Goal: Information Seeking & Learning: Learn about a topic

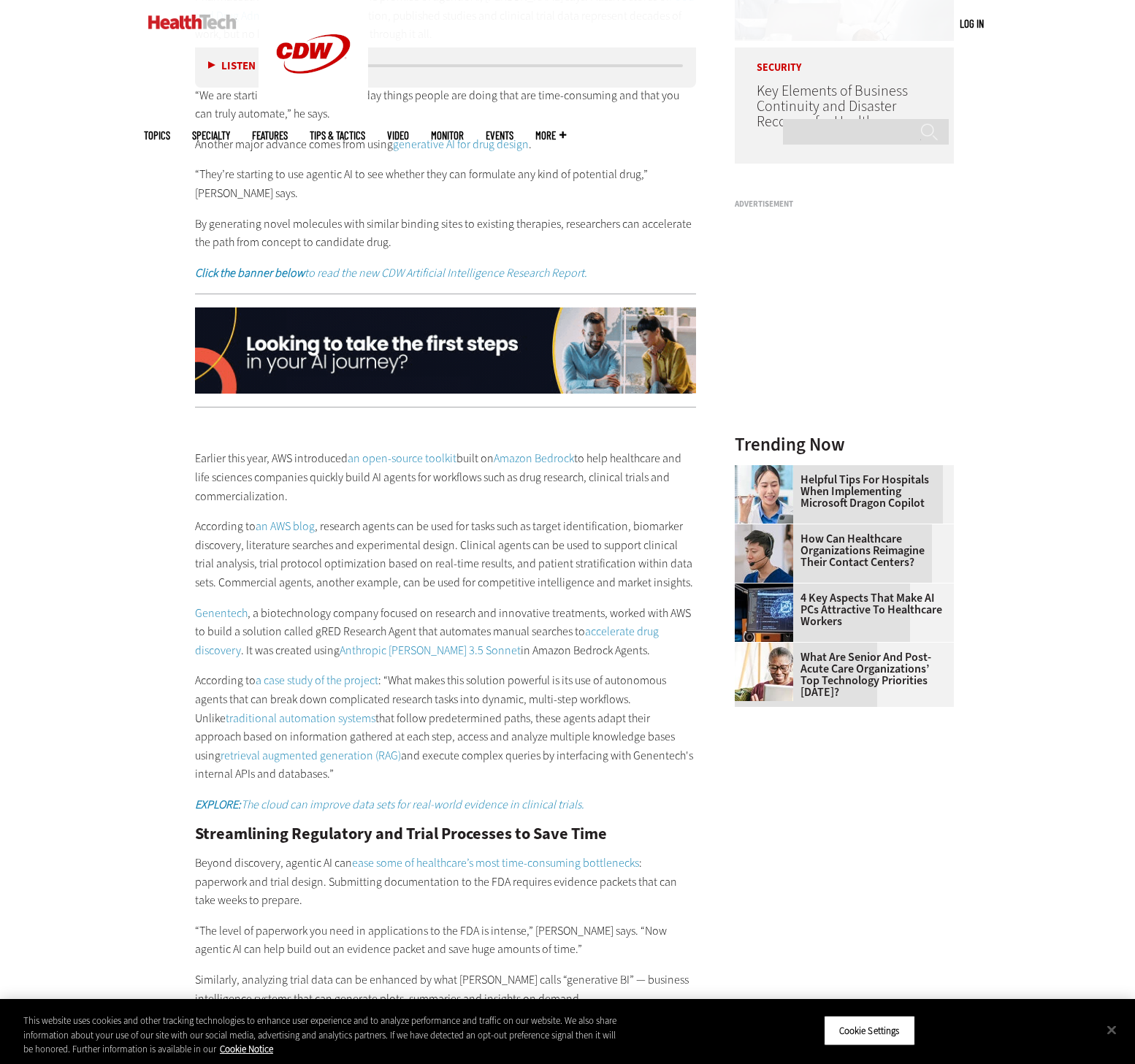
scroll to position [1345, 0]
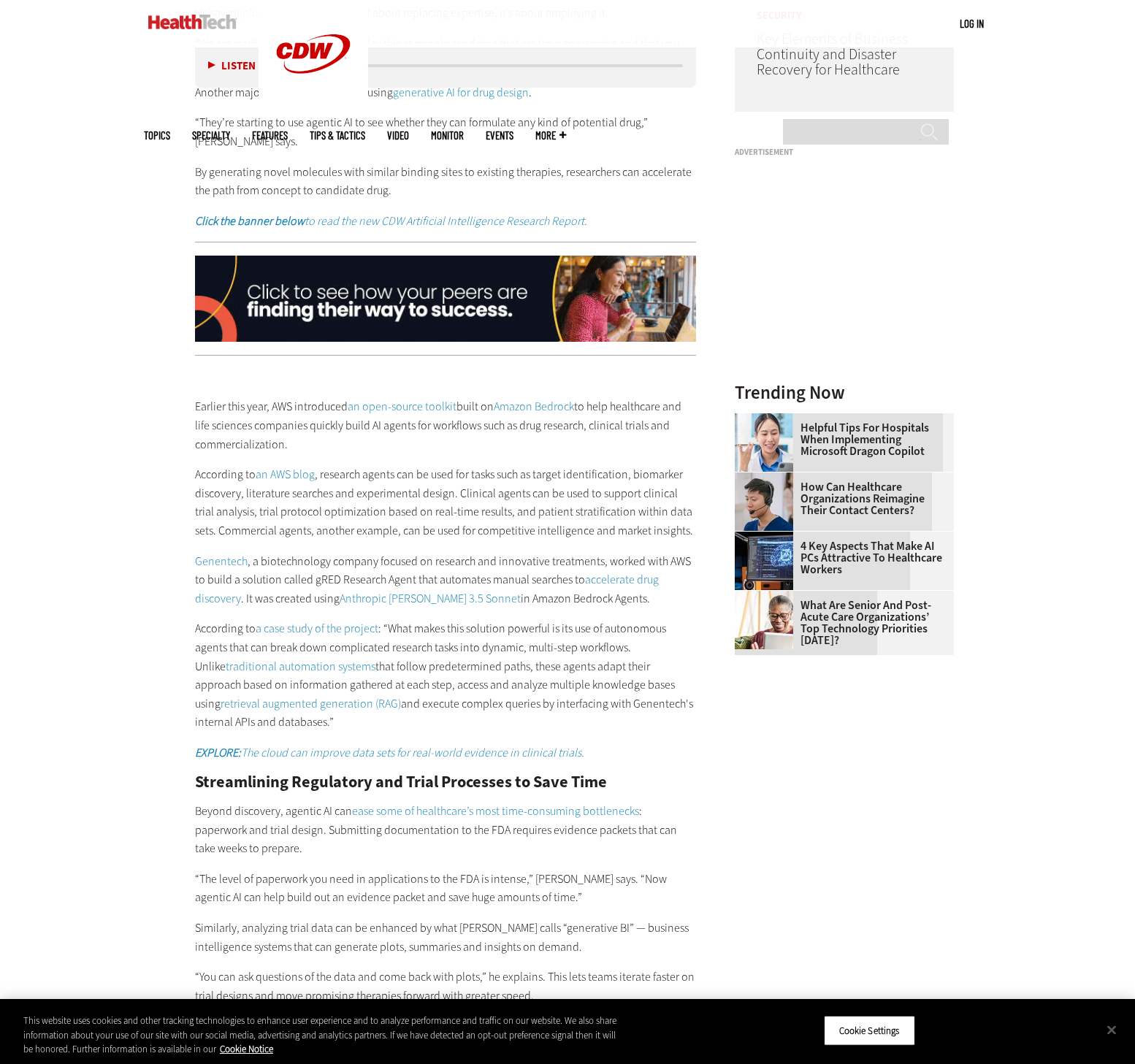
click at [78, 469] on div "Become an Insider Sign up [DATE] to receive premium content! Sign Up MENU Log i…" at bounding box center [567, 1003] width 1135 height 4697
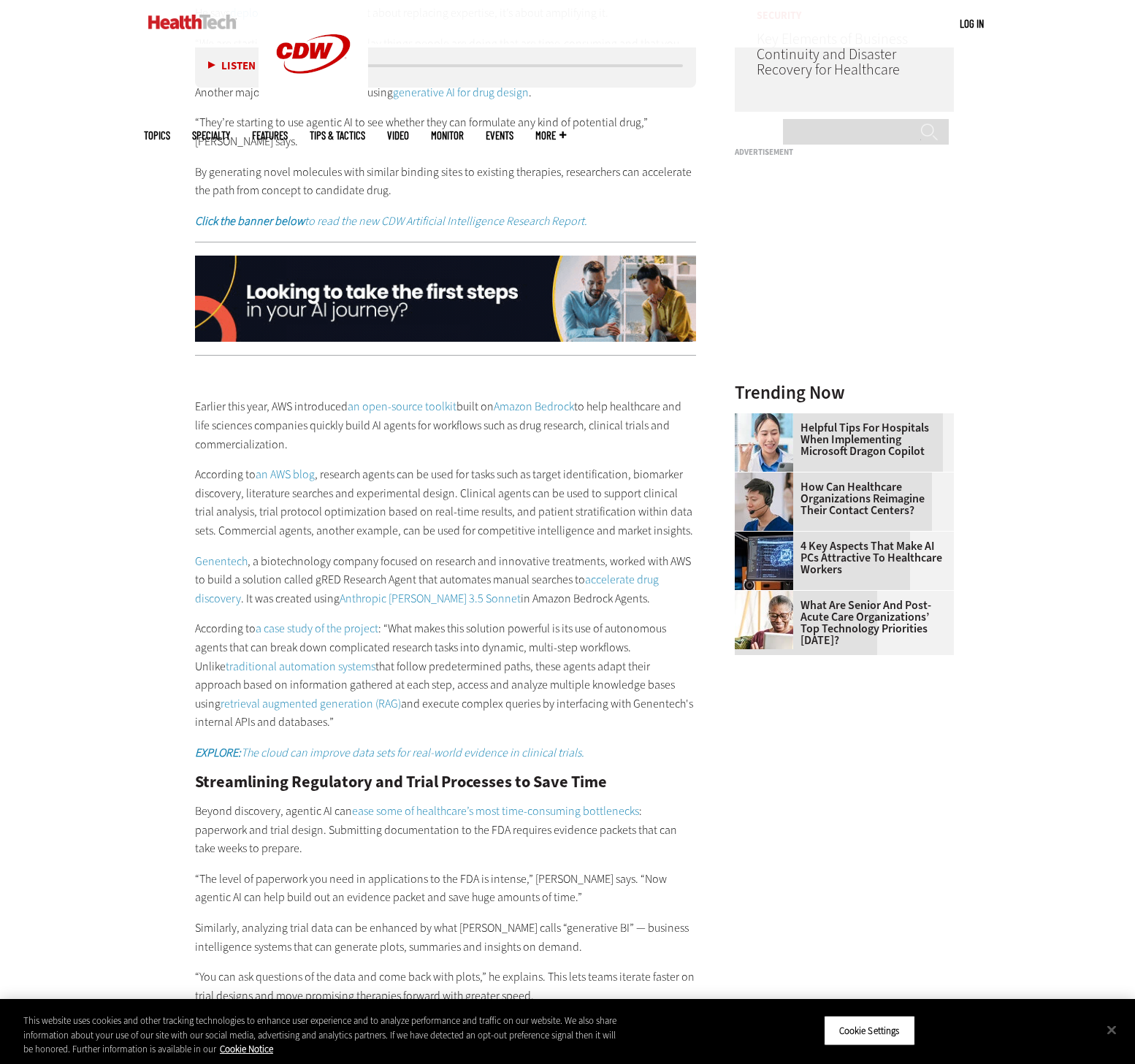
click at [130, 382] on div "Become an Insider Sign up [DATE] to receive premium content! Sign Up MENU Log i…" at bounding box center [567, 1003] width 1135 height 4697
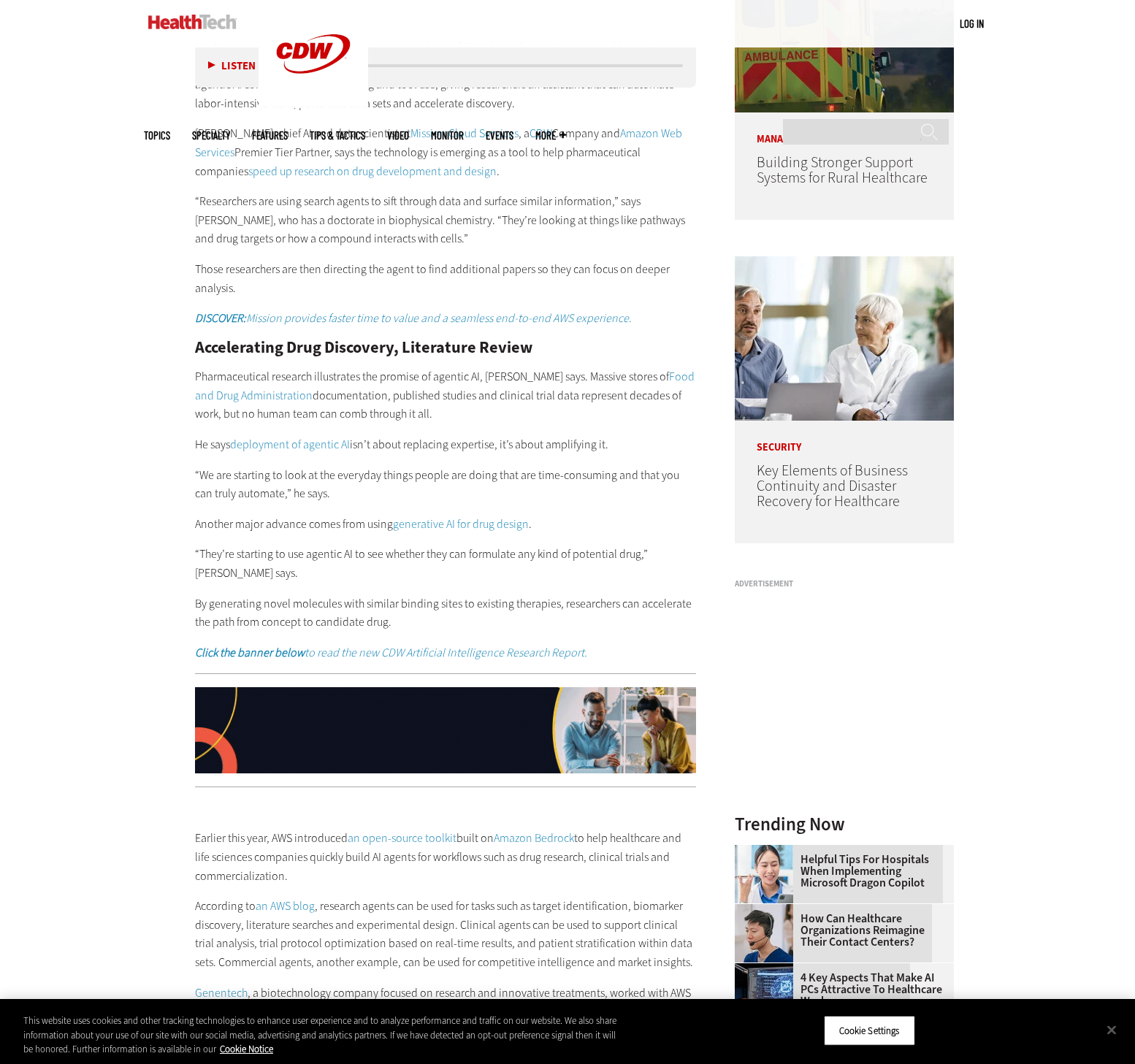
scroll to position [817, 0]
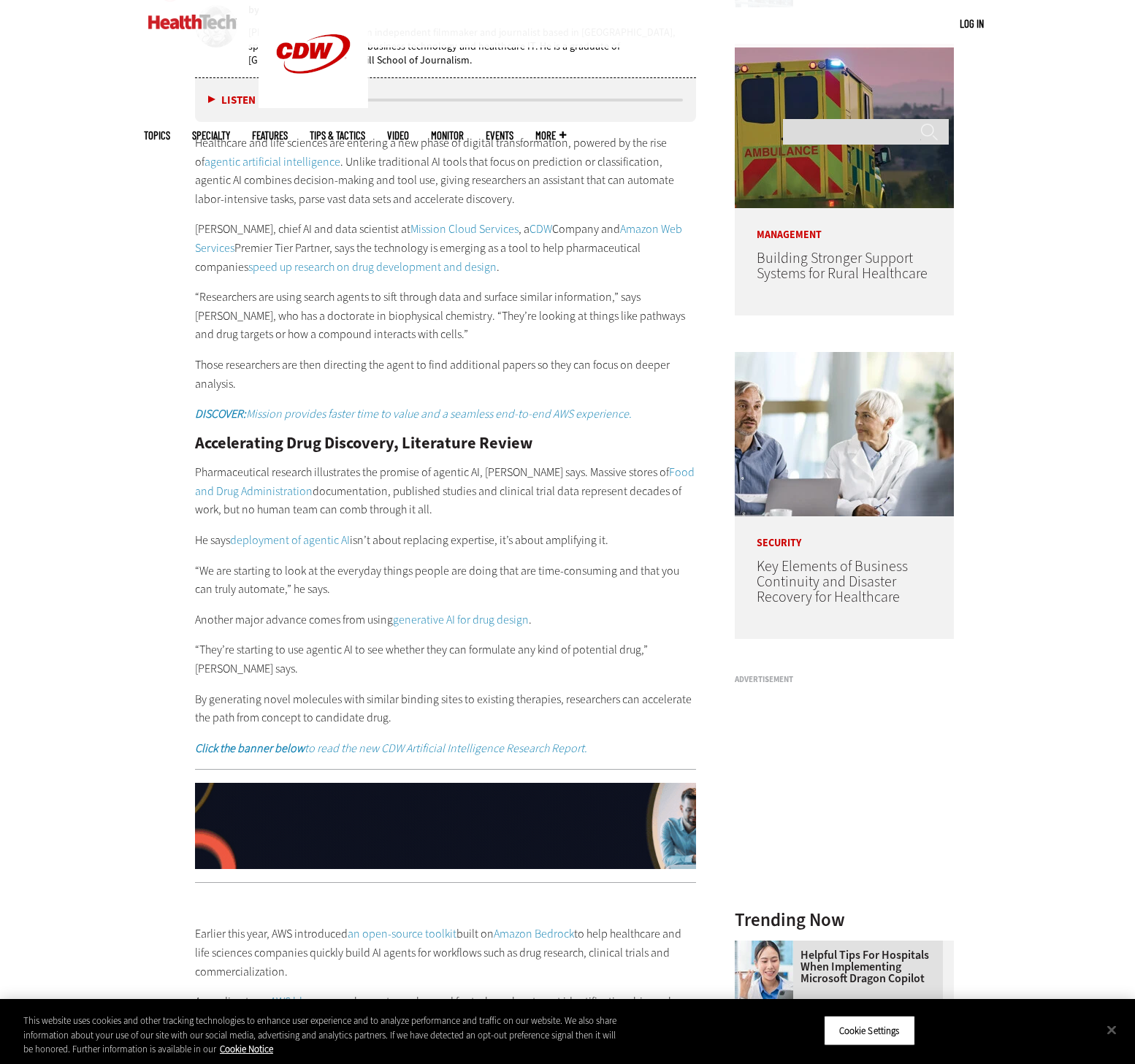
click at [440, 207] on div "Healthcare and life sciences are entering a new phase of digital transformation…" at bounding box center [445, 278] width 501 height 290
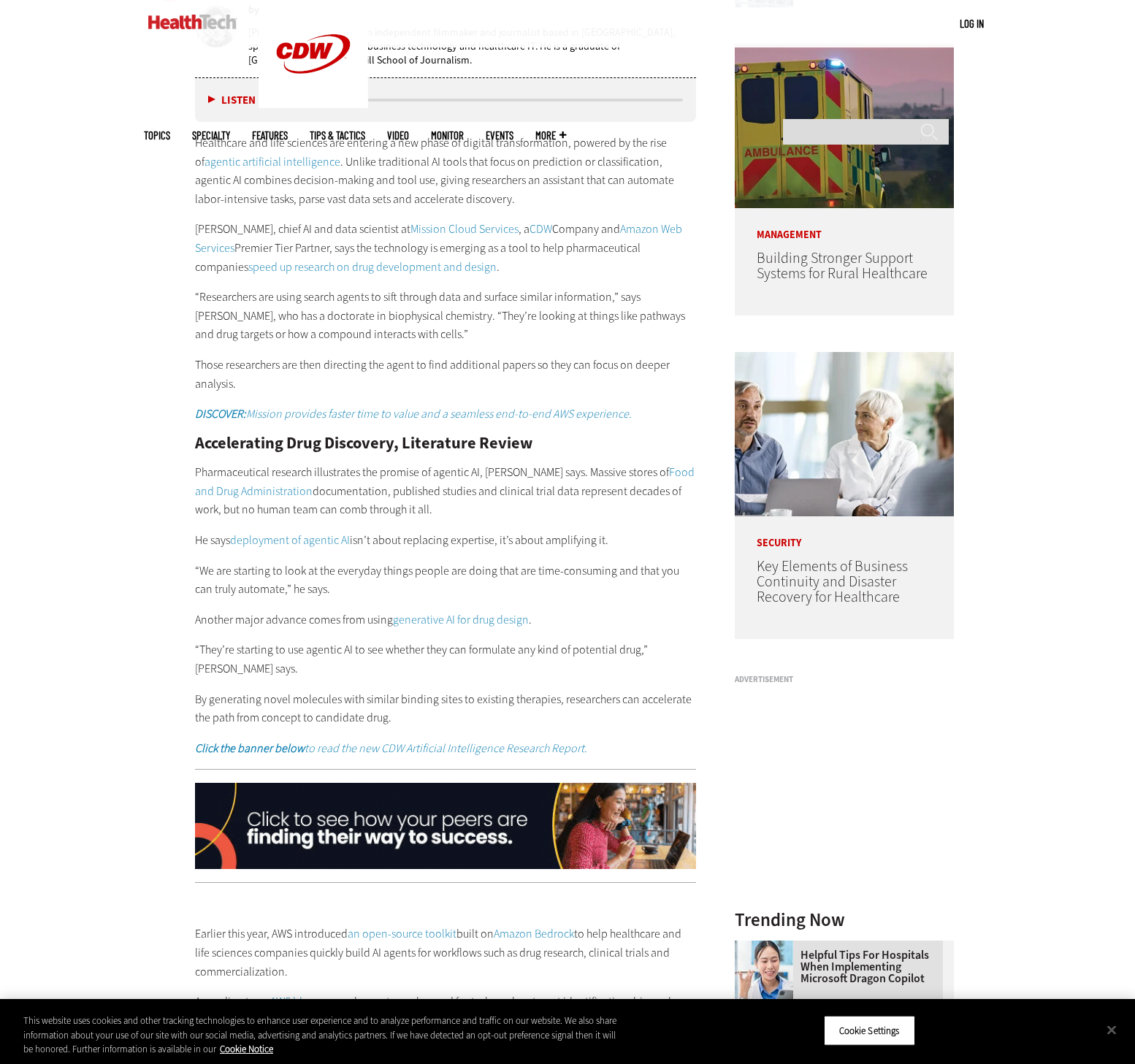
click at [441, 207] on div "Healthcare and life sciences are entering a new phase of digital transformation…" at bounding box center [445, 278] width 501 height 290
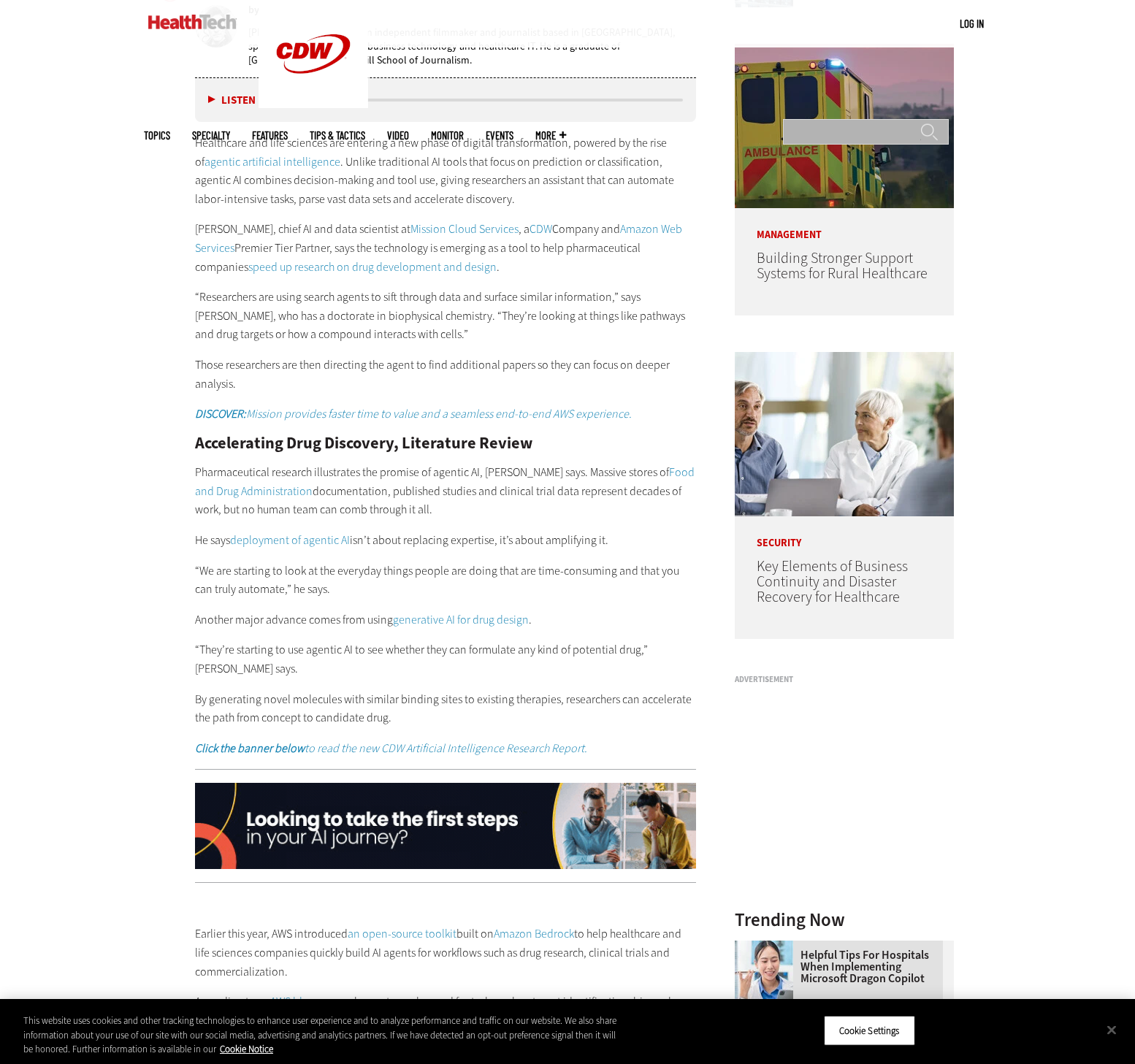
click at [882, 119] on input "Search" at bounding box center [866, 132] width 166 height 26
type input "********"
drag, startPoint x: 860, startPoint y: 17, endPoint x: 687, endPoint y: 17, distance: 173.0
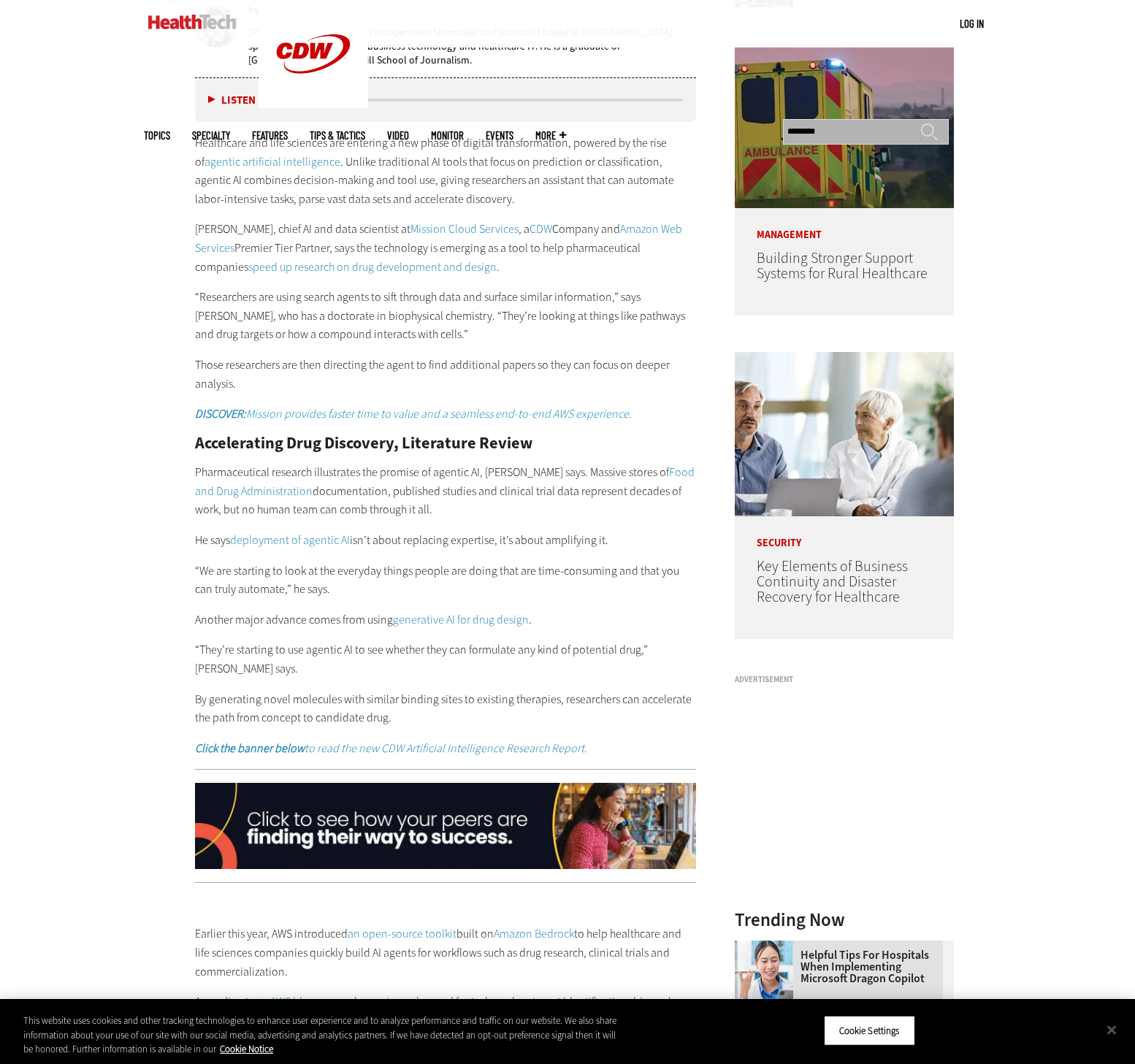
click at [688, 17] on div "MENU Log in Mobile menu Topics Artificial Intelligence Cloud Data Analytics Dat…" at bounding box center [567, 23] width 847 height 48
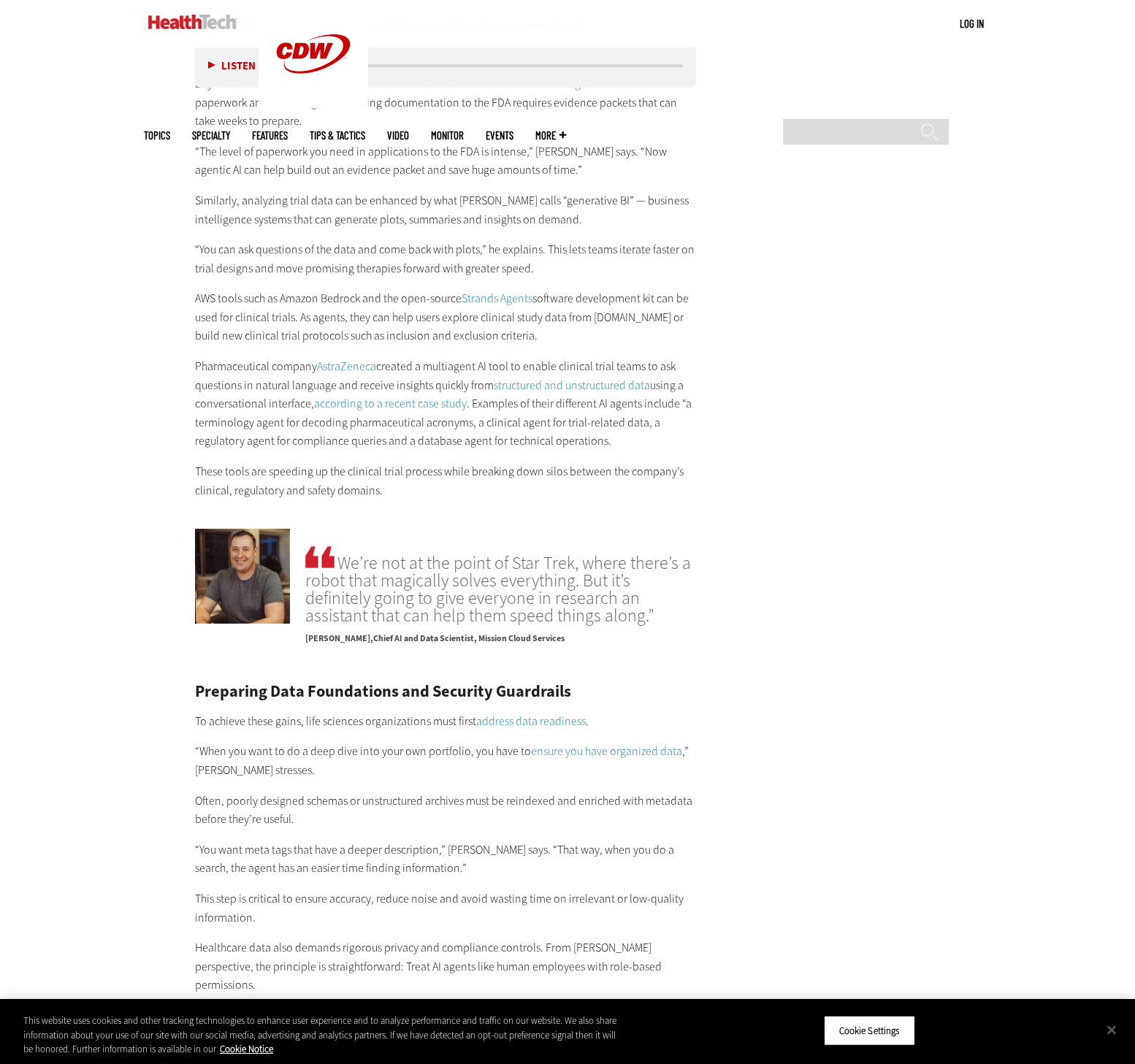
scroll to position [2116, 0]
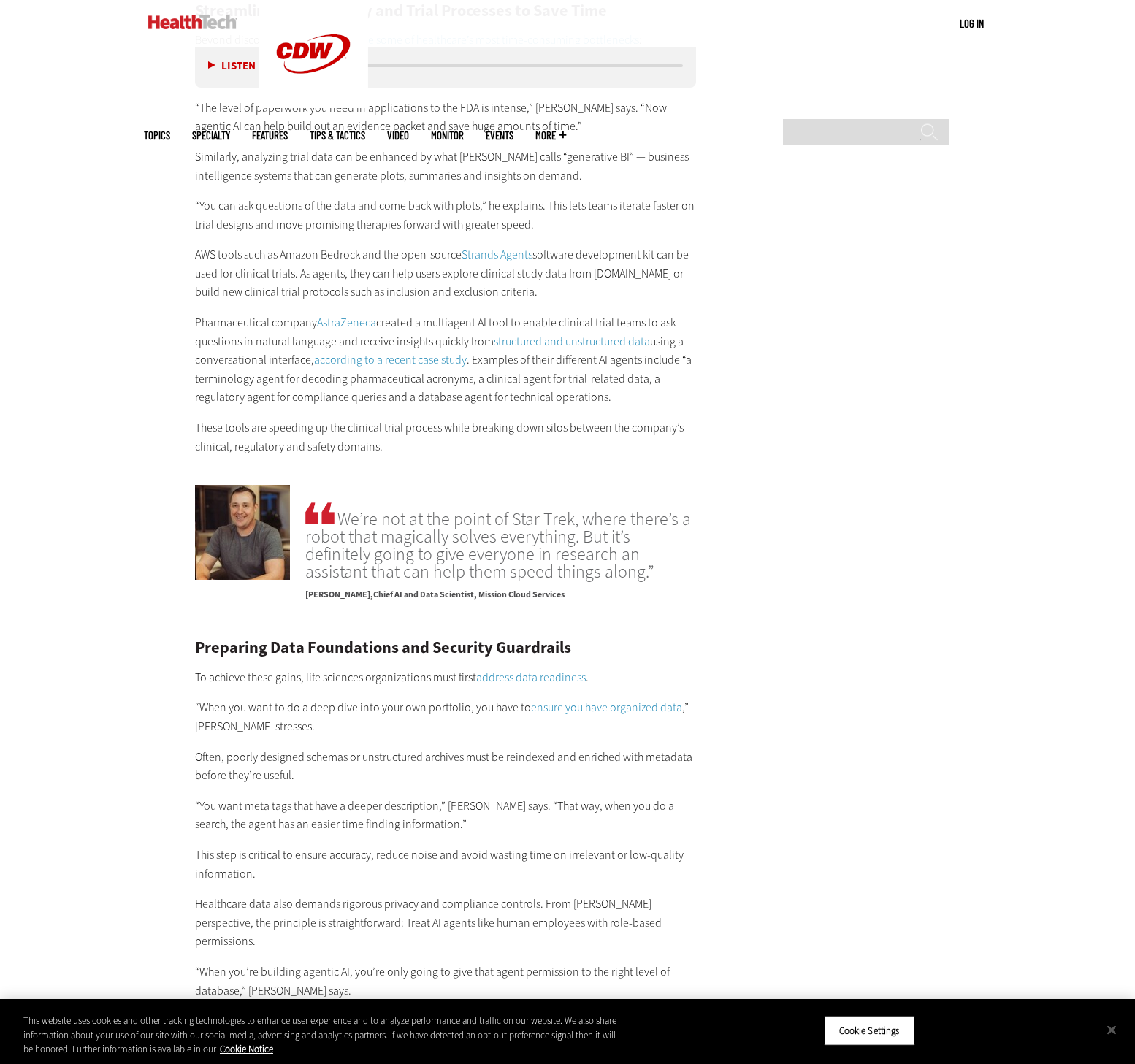
click at [397, 352] on link "according to a recent case study" at bounding box center [390, 359] width 153 height 15
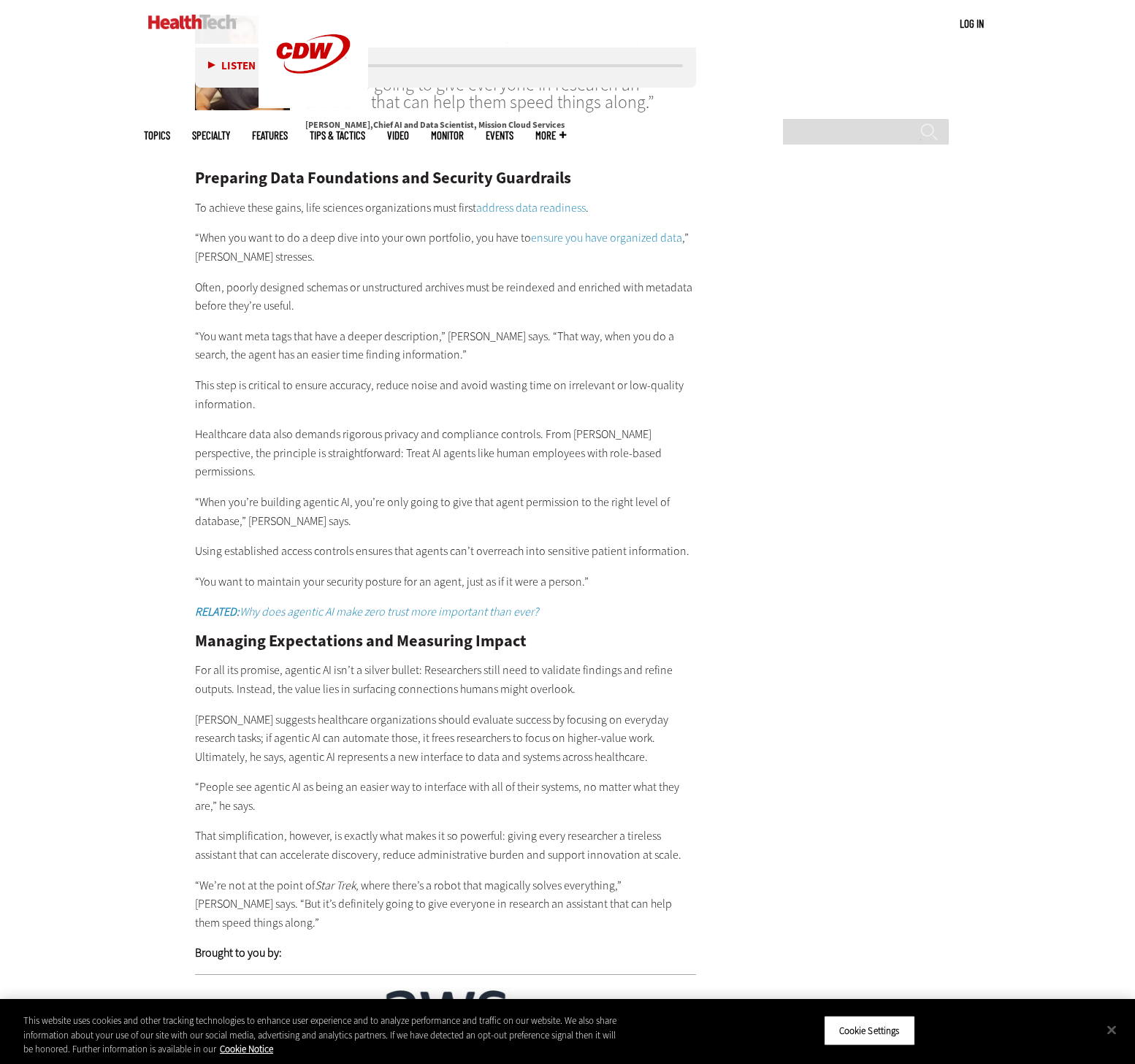
scroll to position [2588, 0]
